Goal: Transaction & Acquisition: Purchase product/service

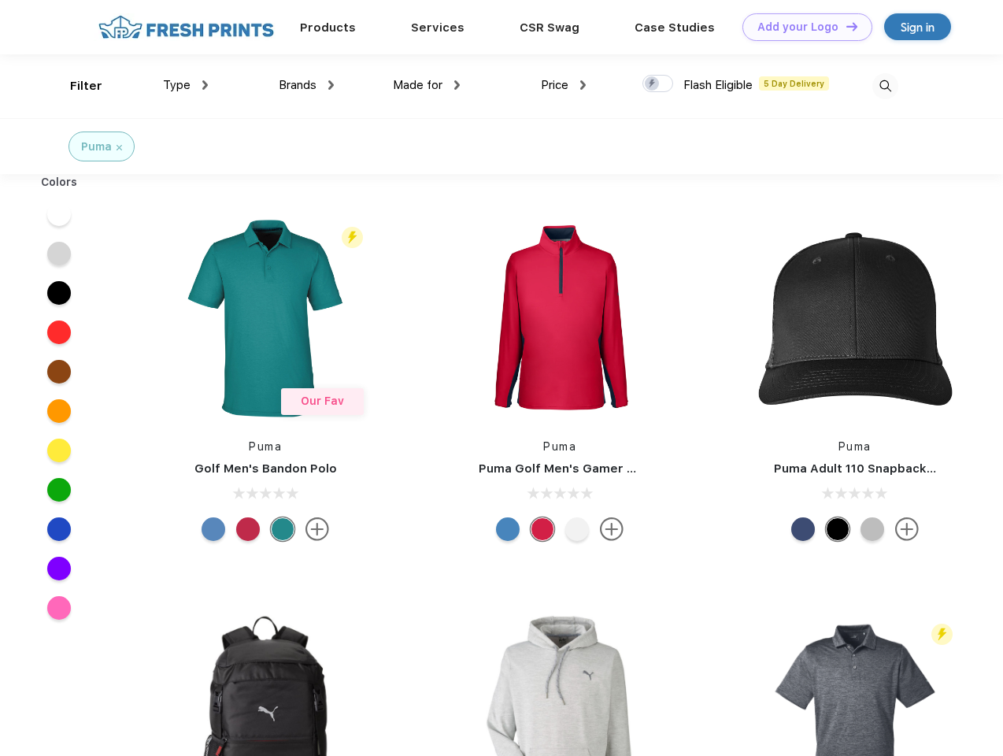
click at [802, 27] on link "Add your Logo Design Tool" at bounding box center [808, 27] width 130 height 28
click at [0, 0] on div "Design Tool" at bounding box center [0, 0] width 0 height 0
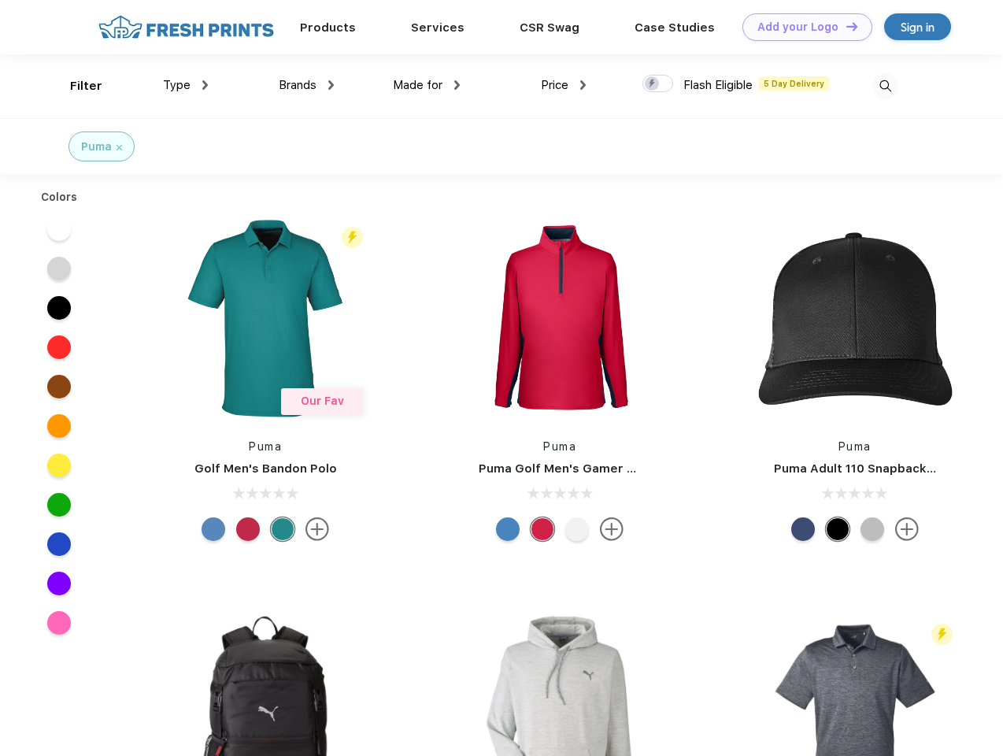
click at [845, 26] on link "Add your Logo Design Tool" at bounding box center [808, 27] width 130 height 28
click at [76, 86] on div "Filter" at bounding box center [86, 86] width 32 height 18
click at [186, 85] on span "Type" at bounding box center [177, 85] width 28 height 14
click at [306, 85] on span "Brands" at bounding box center [298, 85] width 38 height 14
click at [427, 85] on span "Made for" at bounding box center [418, 85] width 50 height 14
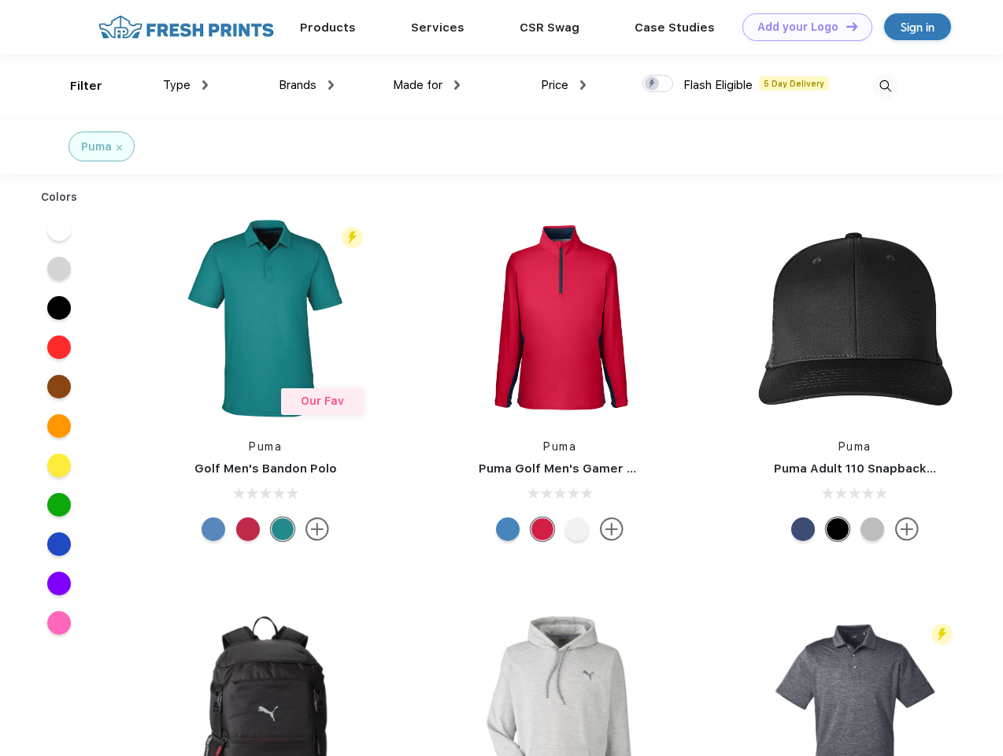
click at [564, 85] on span "Price" at bounding box center [555, 85] width 28 height 14
click at [658, 84] on div at bounding box center [658, 83] width 31 height 17
click at [653, 84] on input "checkbox" at bounding box center [648, 79] width 10 height 10
click at [885, 86] on img at bounding box center [885, 86] width 26 height 26
